Goal: Transaction & Acquisition: Download file/media

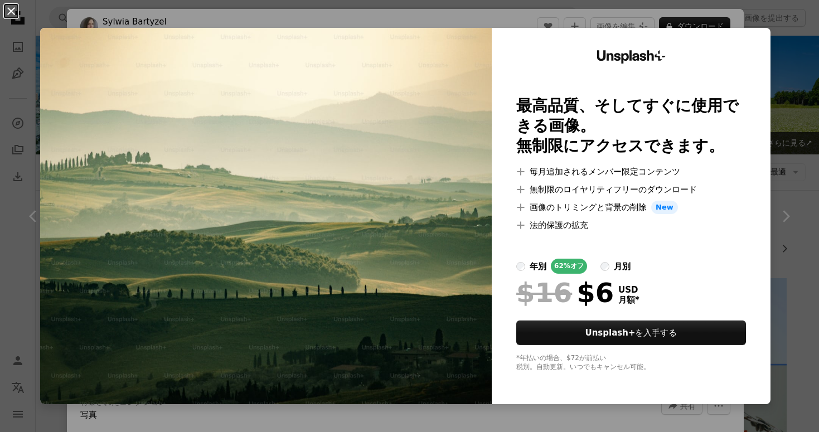
click at [12, 10] on button "An X shape" at bounding box center [10, 10] width 13 height 13
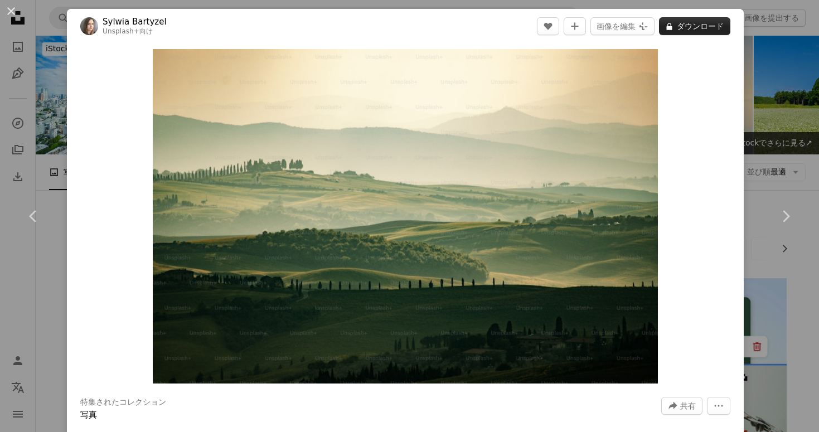
click at [683, 25] on button "A lock ダウンロード" at bounding box center [694, 26] width 71 height 18
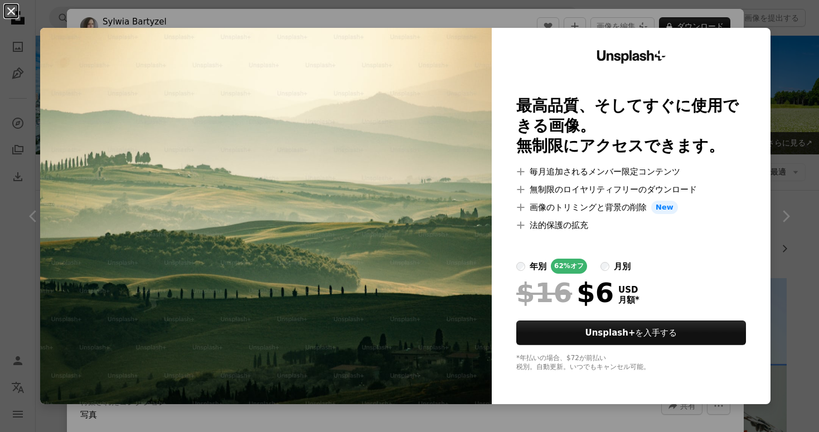
click at [6, 9] on button "An X shape" at bounding box center [10, 10] width 13 height 13
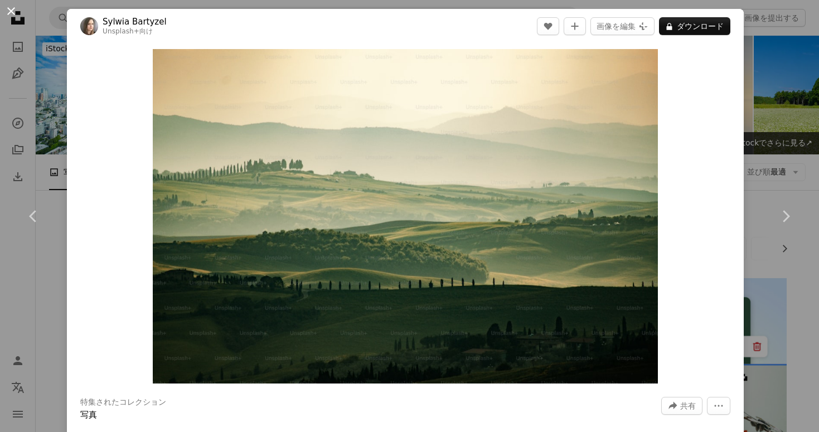
click at [11, 9] on button "An X shape" at bounding box center [10, 10] width 13 height 13
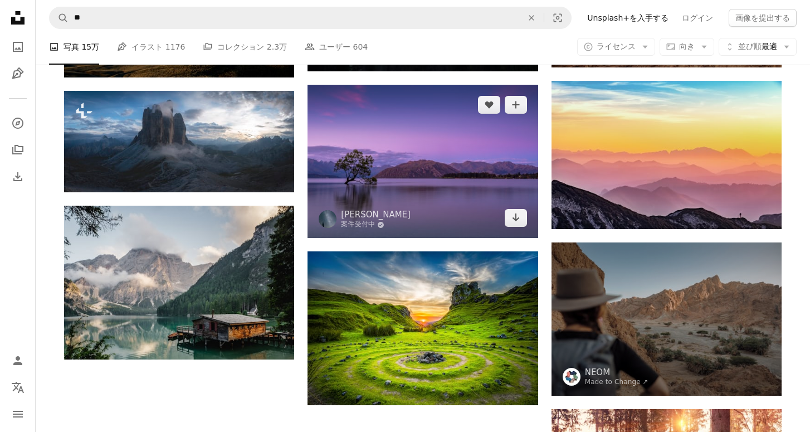
scroll to position [1115, 0]
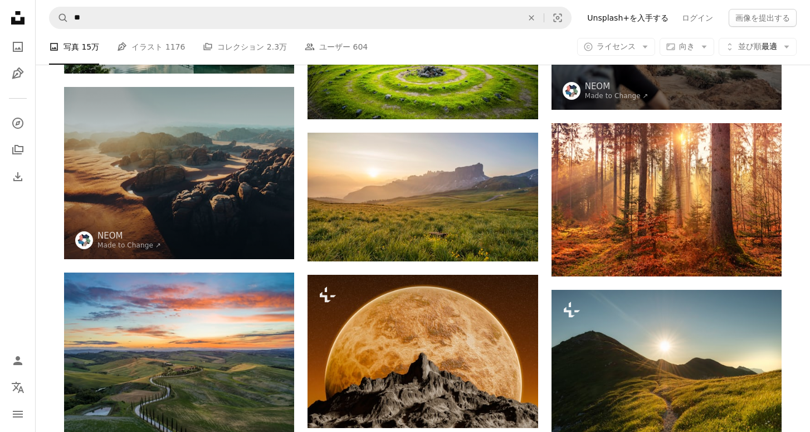
scroll to position [1338, 0]
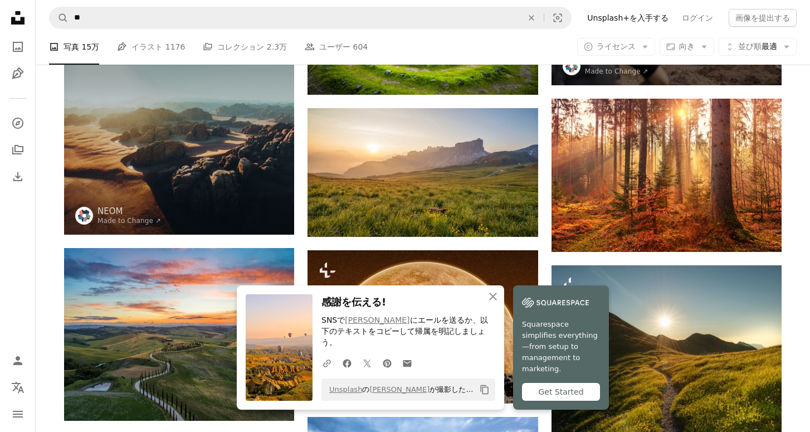
scroll to position [960, 0]
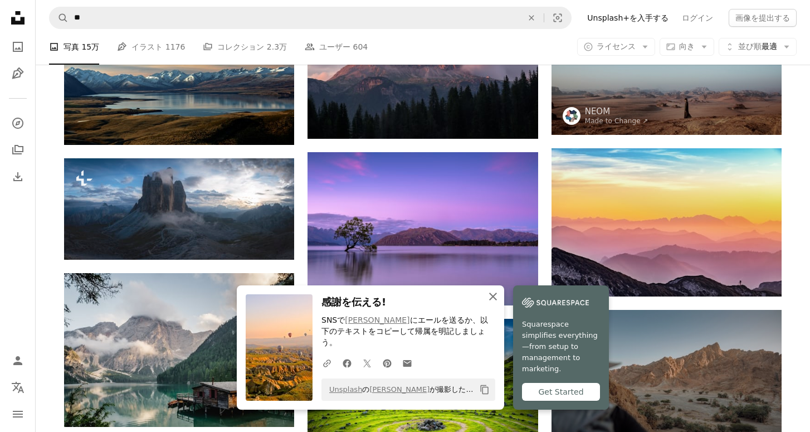
click at [497, 300] on icon "button" at bounding box center [493, 297] width 8 height 8
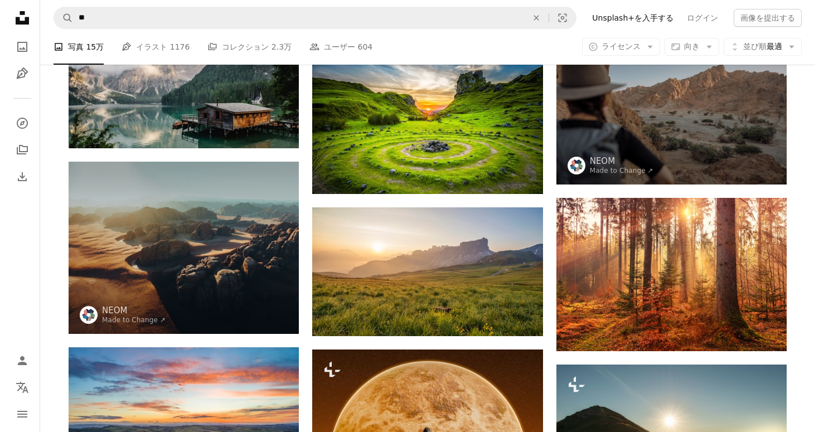
scroll to position [1257, 0]
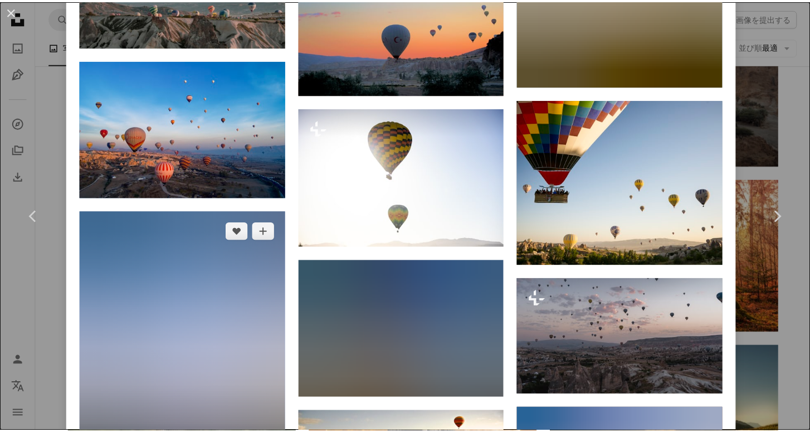
scroll to position [2675, 0]
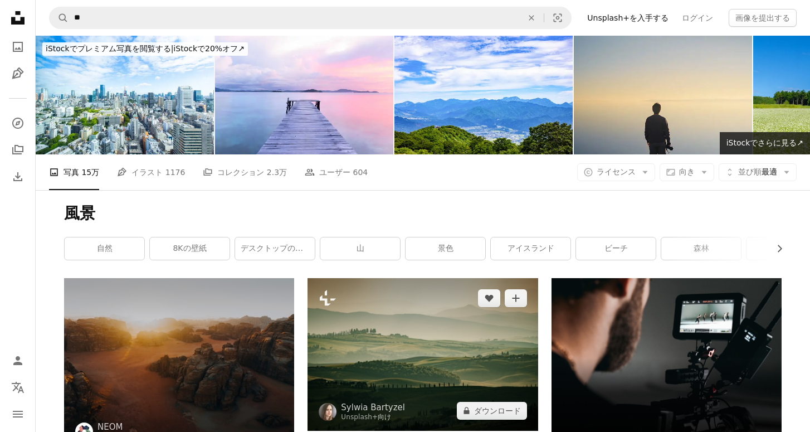
click at [441, 278] on img at bounding box center [423, 354] width 230 height 153
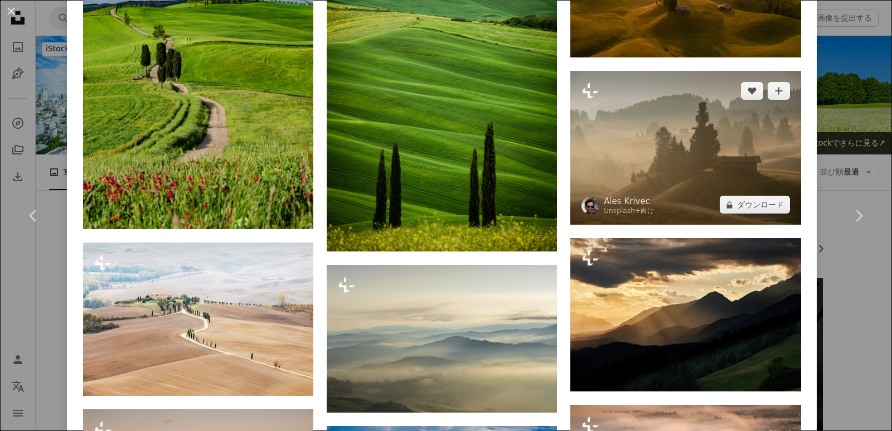
scroll to position [1263, 0]
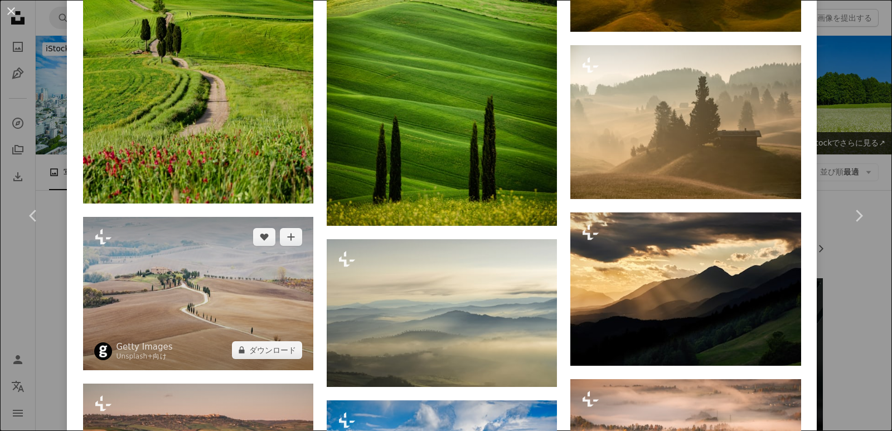
click at [192, 318] on img at bounding box center [198, 293] width 230 height 153
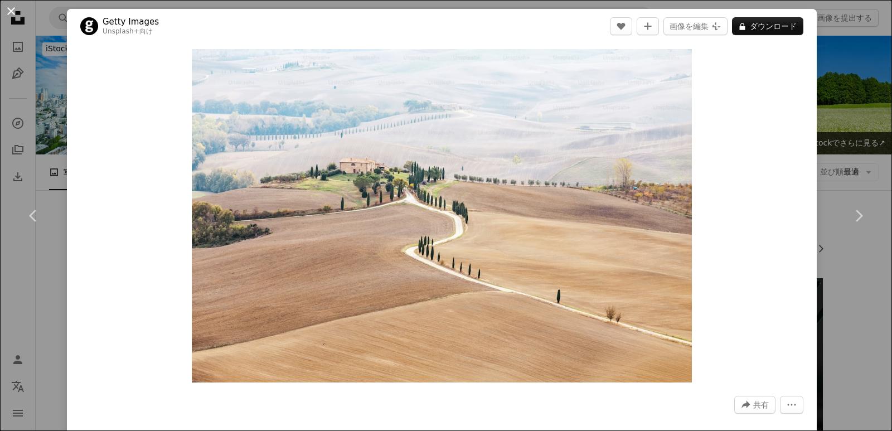
click at [11, 9] on button "An X shape" at bounding box center [10, 10] width 13 height 13
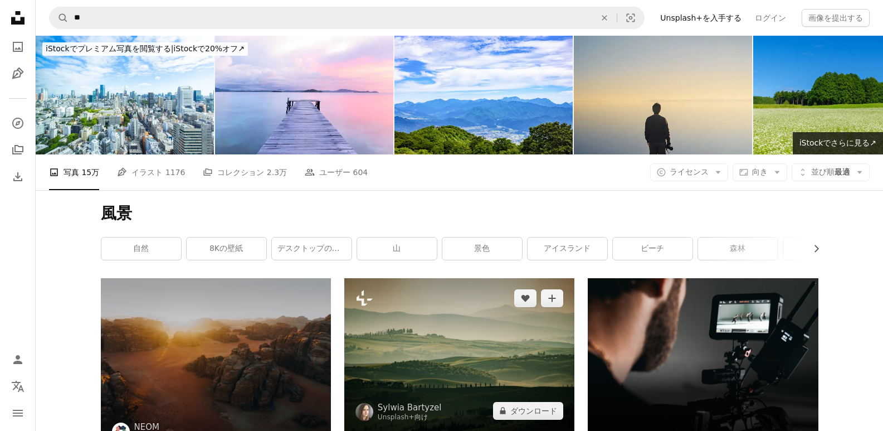
click at [482, 278] on img at bounding box center [459, 354] width 230 height 153
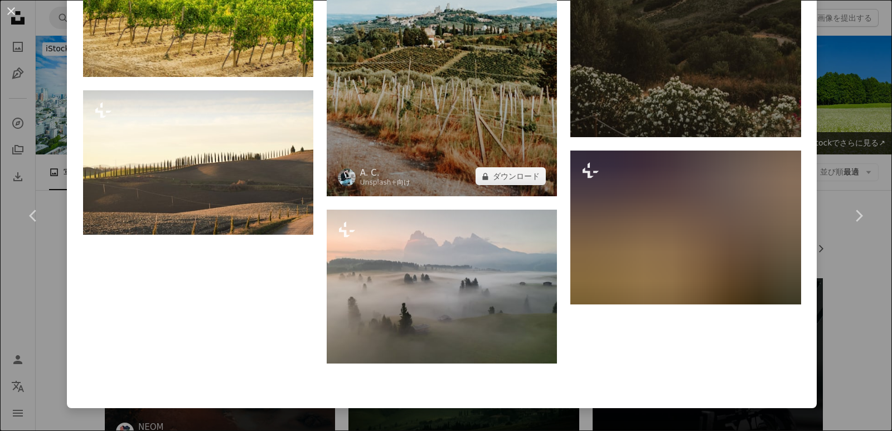
scroll to position [3542, 0]
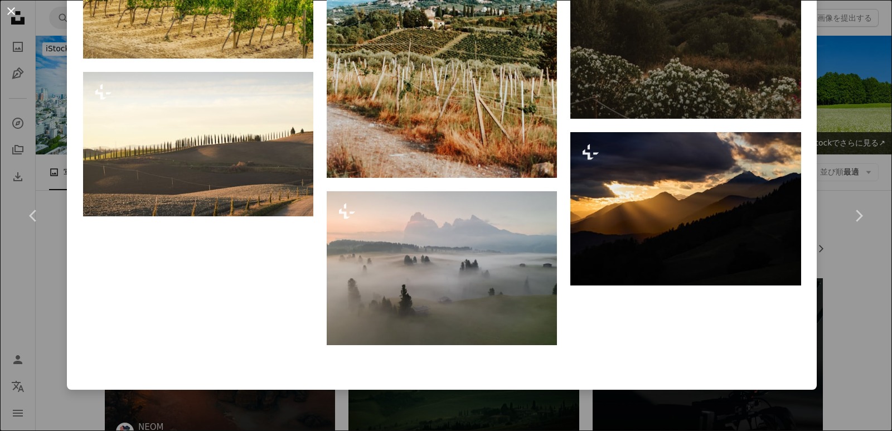
click at [6, 9] on button "An X shape" at bounding box center [10, 10] width 13 height 13
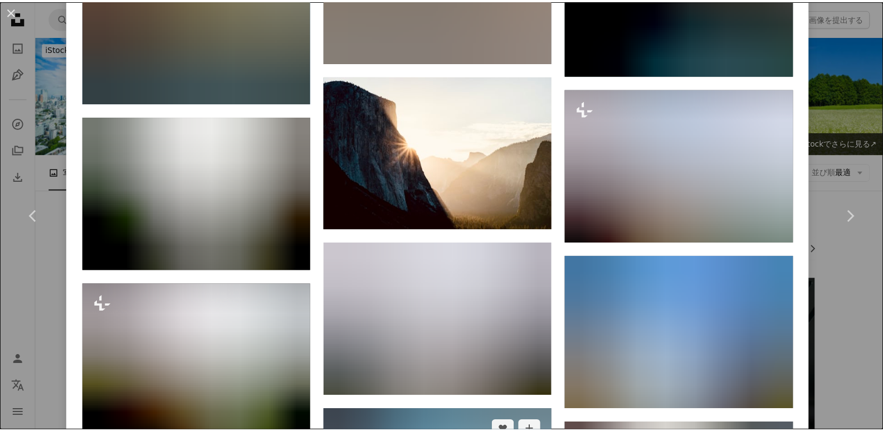
scroll to position [12316, 0]
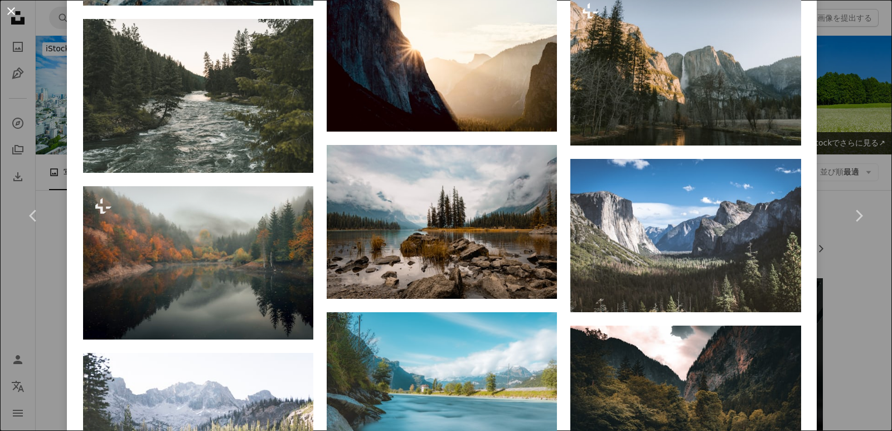
click at [10, 9] on button "An X shape" at bounding box center [10, 10] width 13 height 13
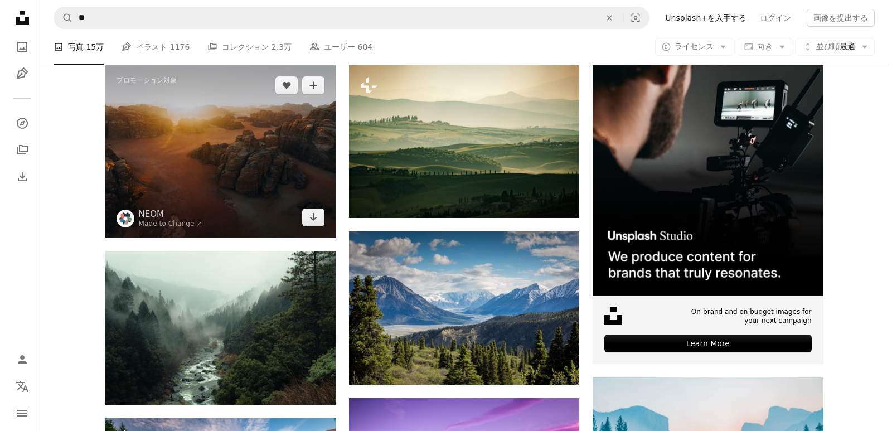
scroll to position [372, 0]
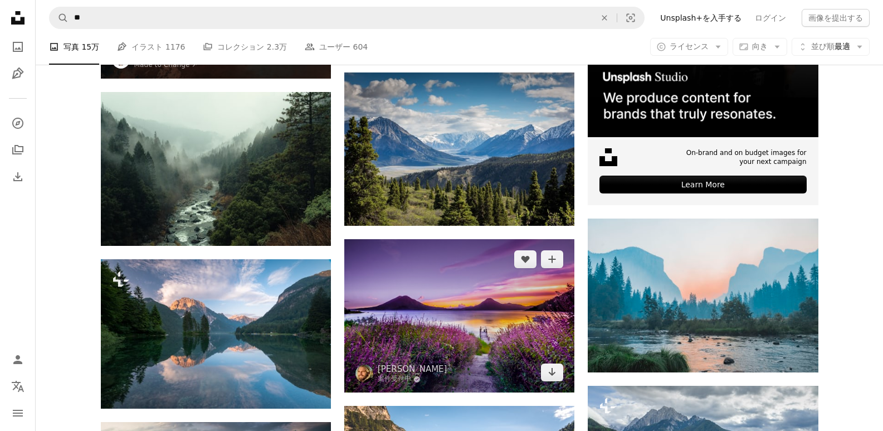
click at [426, 239] on img at bounding box center [459, 315] width 230 height 153
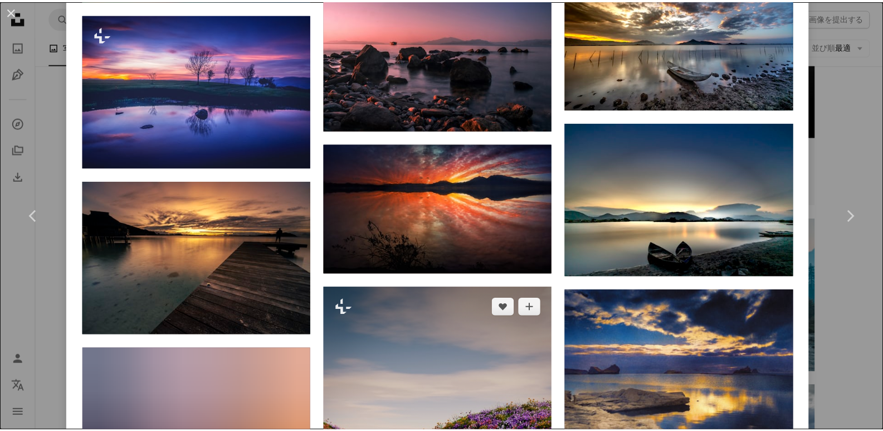
scroll to position [3389, 0]
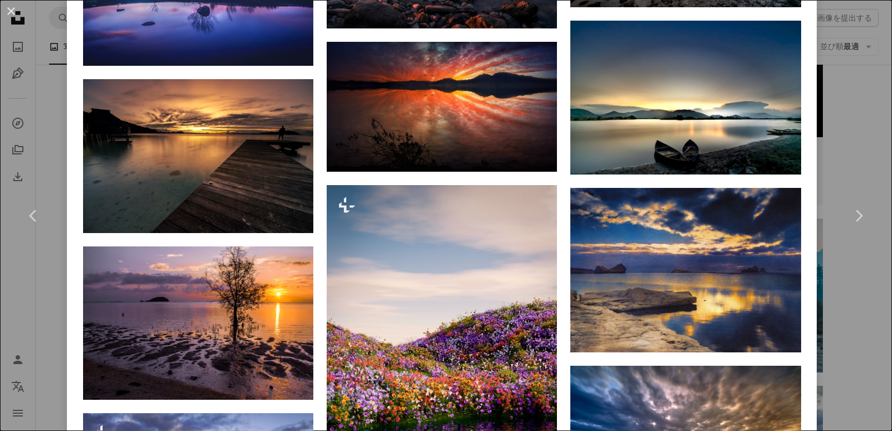
click at [10, 12] on button "An X shape" at bounding box center [10, 10] width 13 height 13
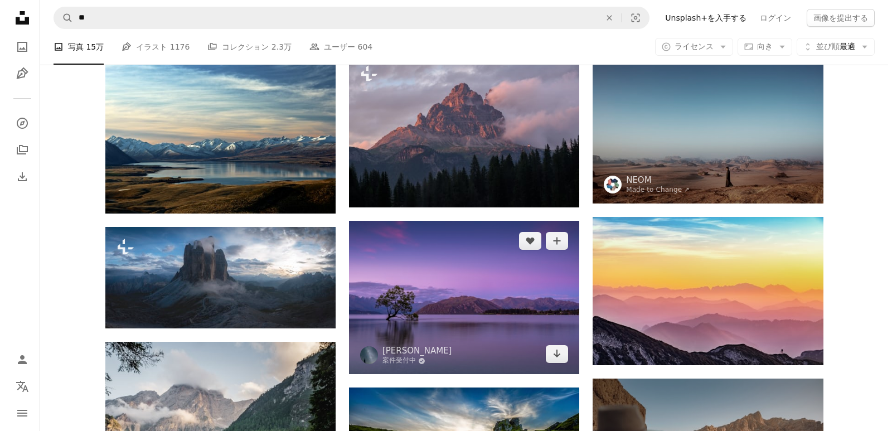
scroll to position [892, 0]
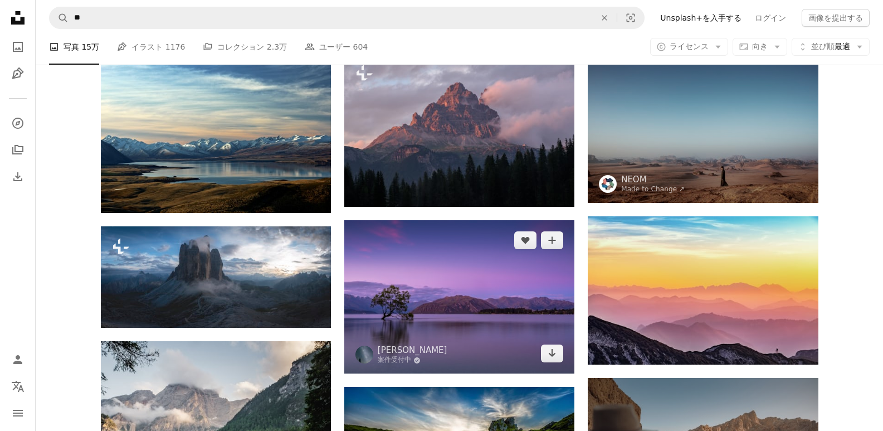
click at [390, 220] on img at bounding box center [459, 296] width 230 height 153
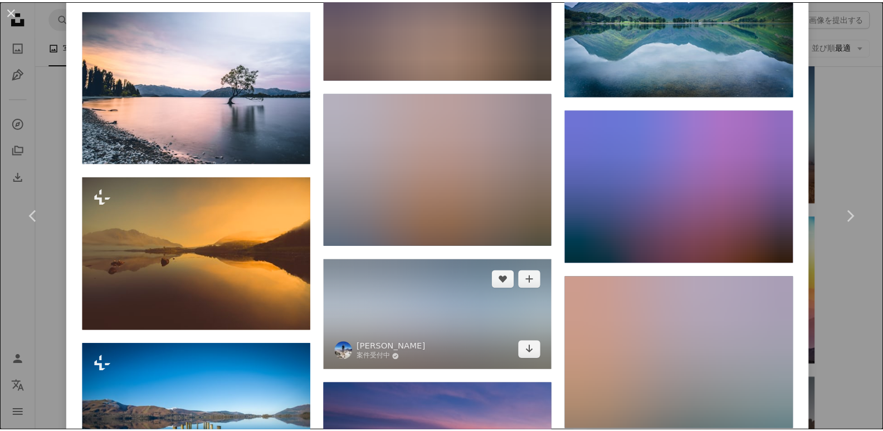
scroll to position [3797, 0]
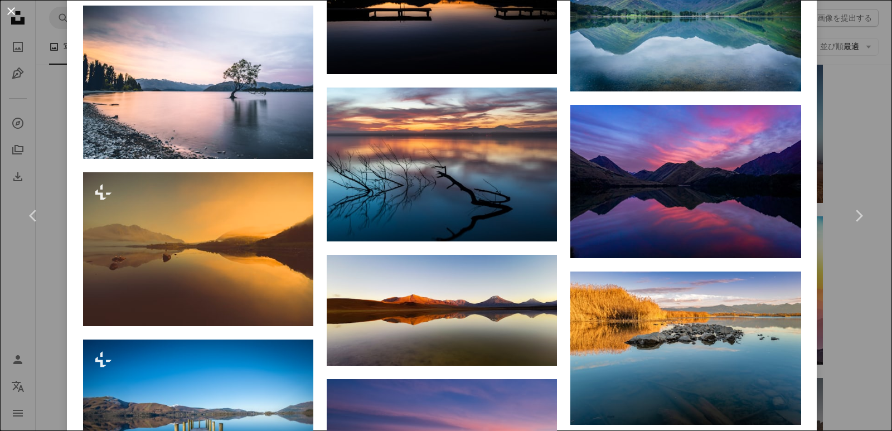
click at [13, 12] on button "An X shape" at bounding box center [10, 10] width 13 height 13
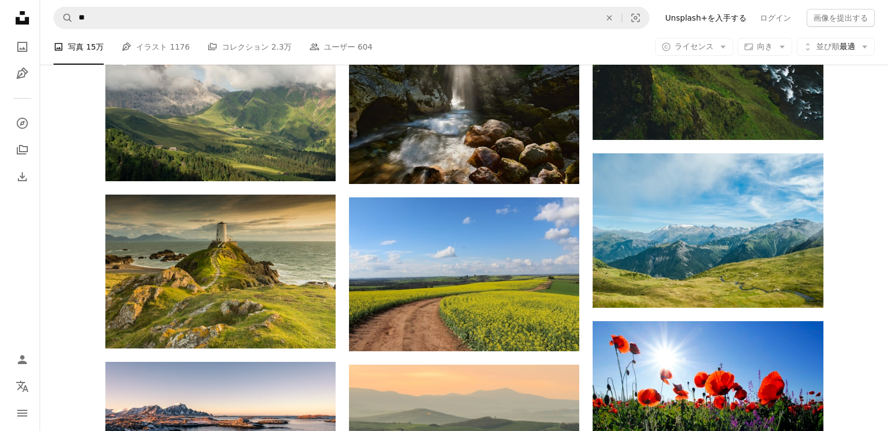
scroll to position [8991, 0]
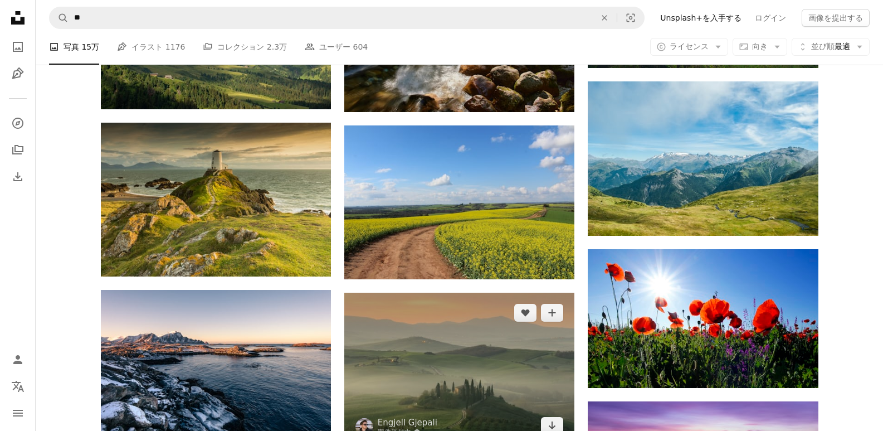
click at [445, 293] on img at bounding box center [459, 369] width 230 height 153
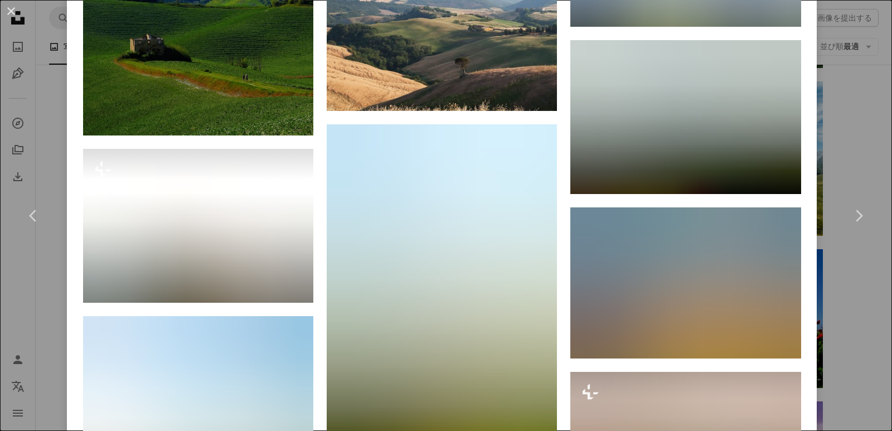
scroll to position [4904, 0]
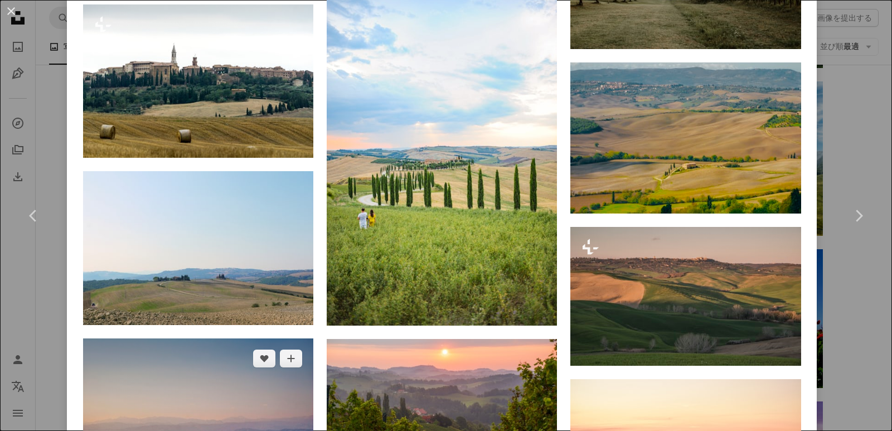
click at [206, 338] on img at bounding box center [198, 414] width 230 height 153
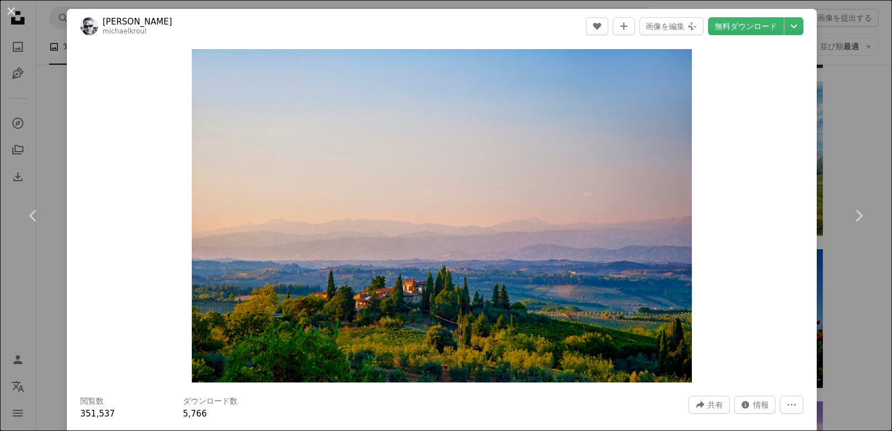
drag, startPoint x: 10, startPoint y: 14, endPoint x: 152, endPoint y: 108, distance: 169.7
click at [10, 14] on button "An X shape" at bounding box center [10, 10] width 13 height 13
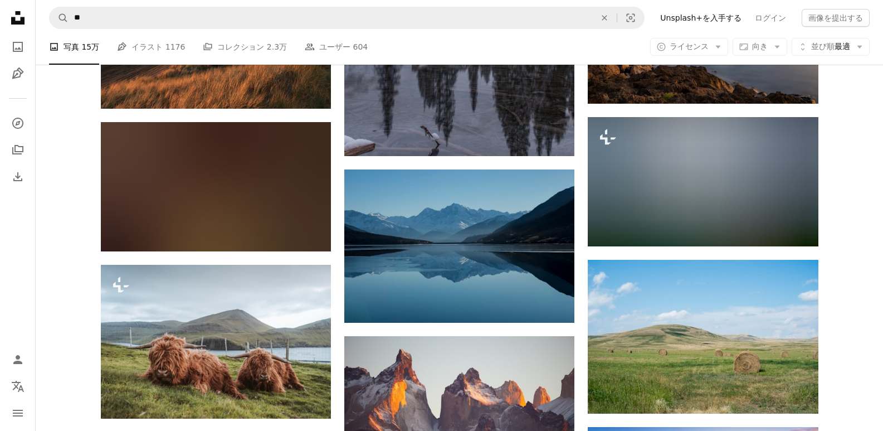
scroll to position [15158, 0]
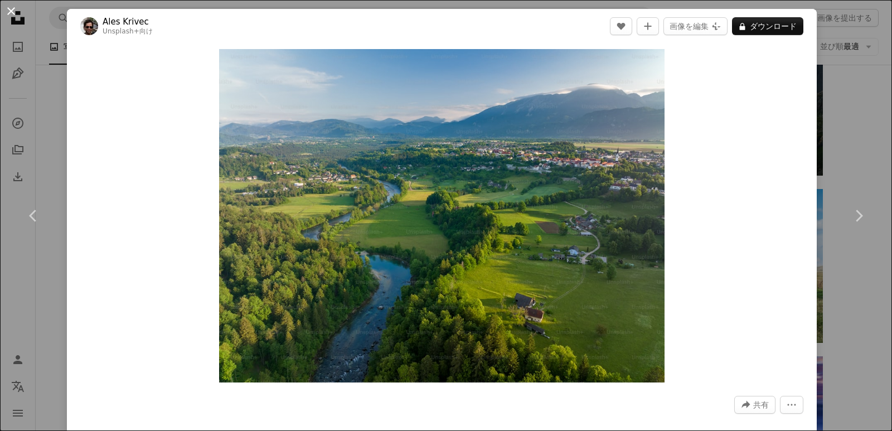
drag, startPoint x: 12, startPoint y: 11, endPoint x: 149, endPoint y: 93, distance: 159.4
click at [13, 12] on button "An X shape" at bounding box center [10, 10] width 13 height 13
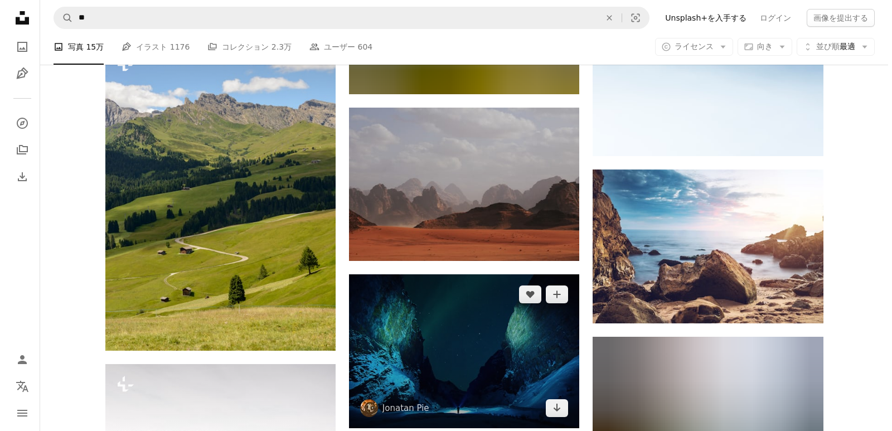
scroll to position [17833, 0]
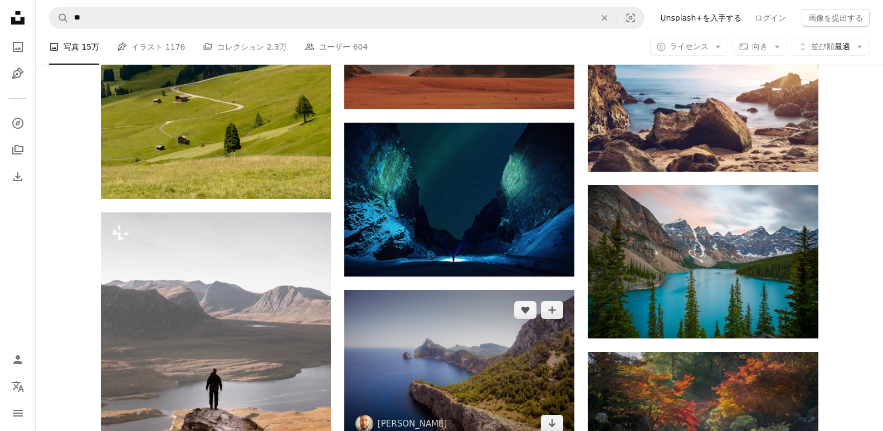
click at [431, 290] on img at bounding box center [459, 367] width 230 height 154
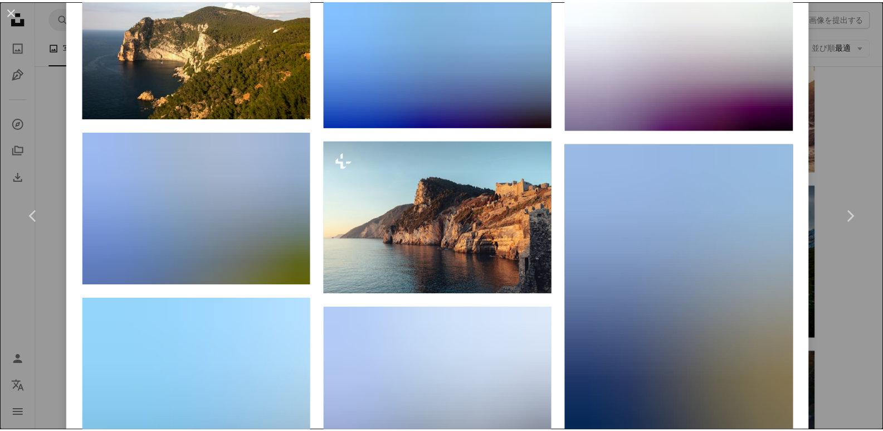
scroll to position [1560, 0]
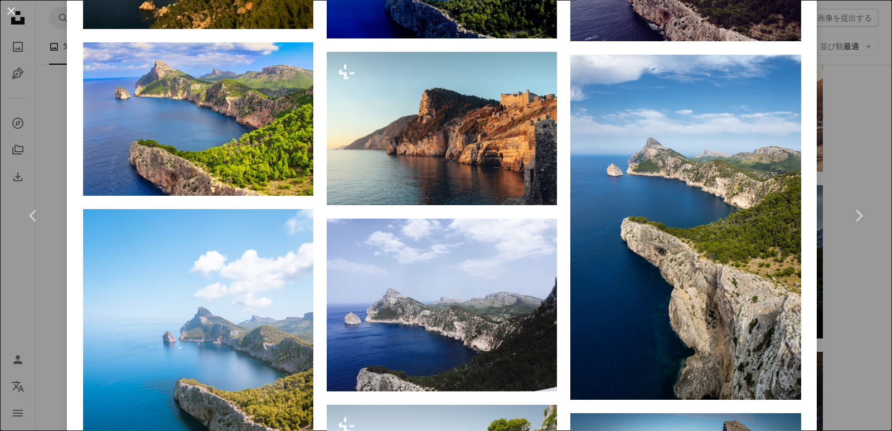
drag, startPoint x: 9, startPoint y: 8, endPoint x: 211, endPoint y: 103, distance: 223.1
click at [9, 8] on button "An X shape" at bounding box center [10, 10] width 13 height 13
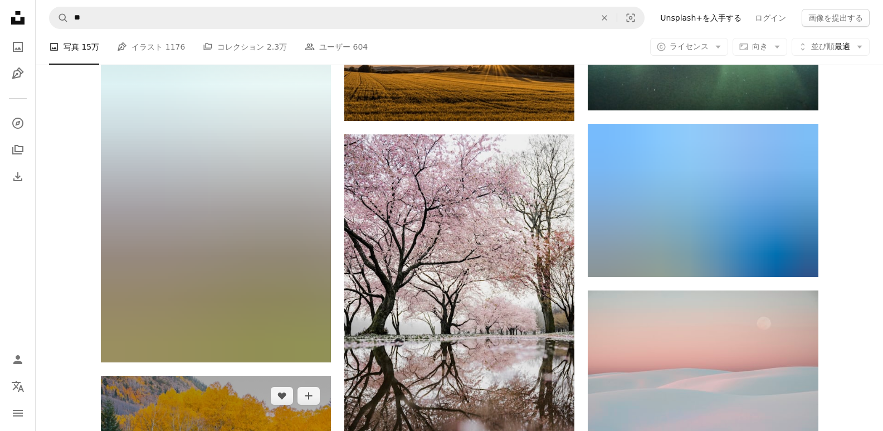
scroll to position [24521, 0]
